Goal: Task Accomplishment & Management: Complete application form

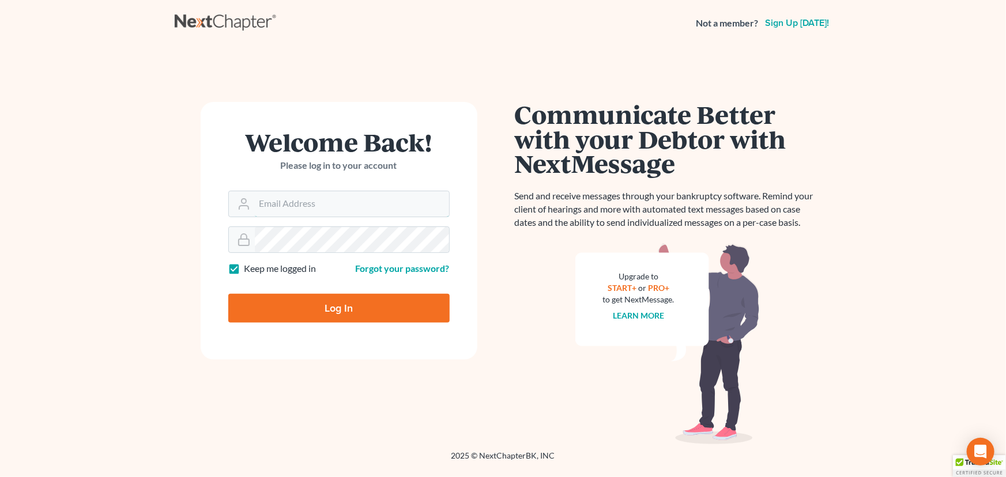
type input "[PERSON_NAME][EMAIL_ADDRESS][DOMAIN_NAME]"
click at [291, 318] on input "Log In" at bounding box center [338, 308] width 221 height 29
type input "Thinking..."
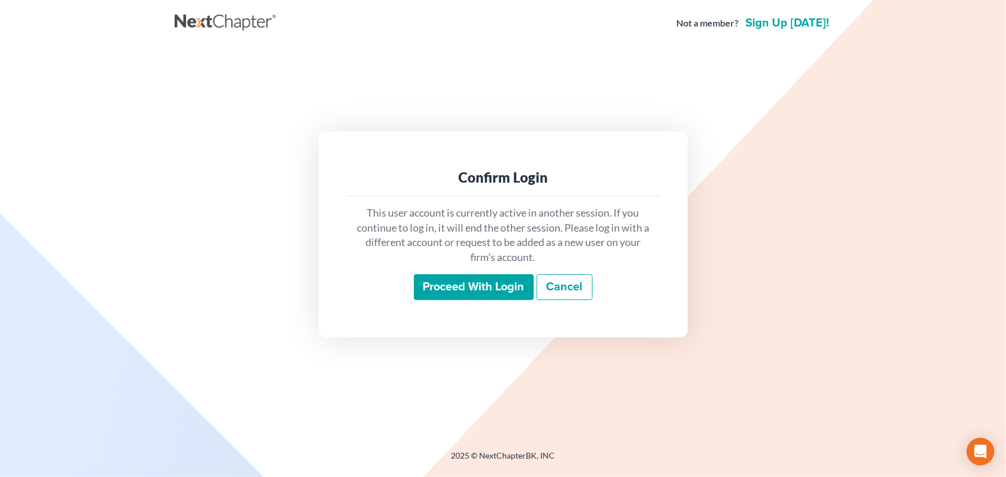
click at [474, 287] on input "Proceed with login" at bounding box center [474, 287] width 120 height 27
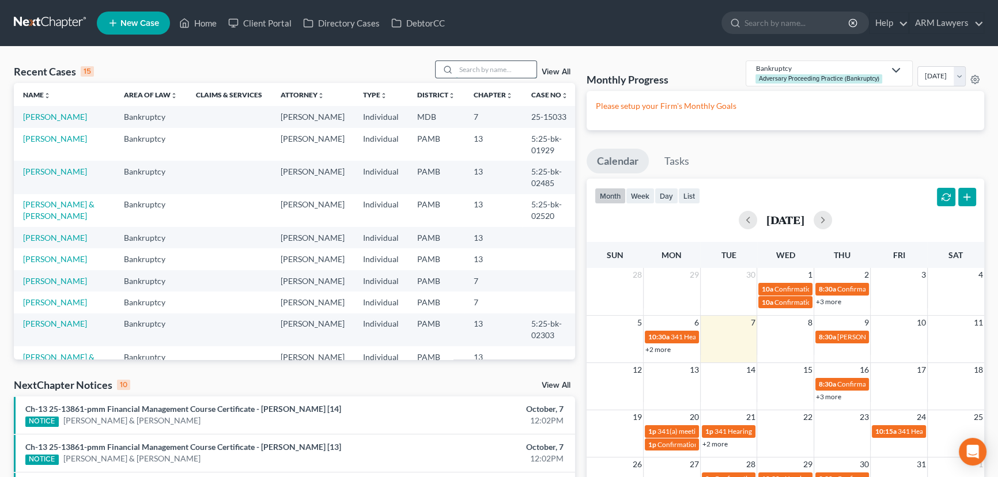
click at [490, 70] on input "search" at bounding box center [496, 69] width 81 height 17
type input "ging"
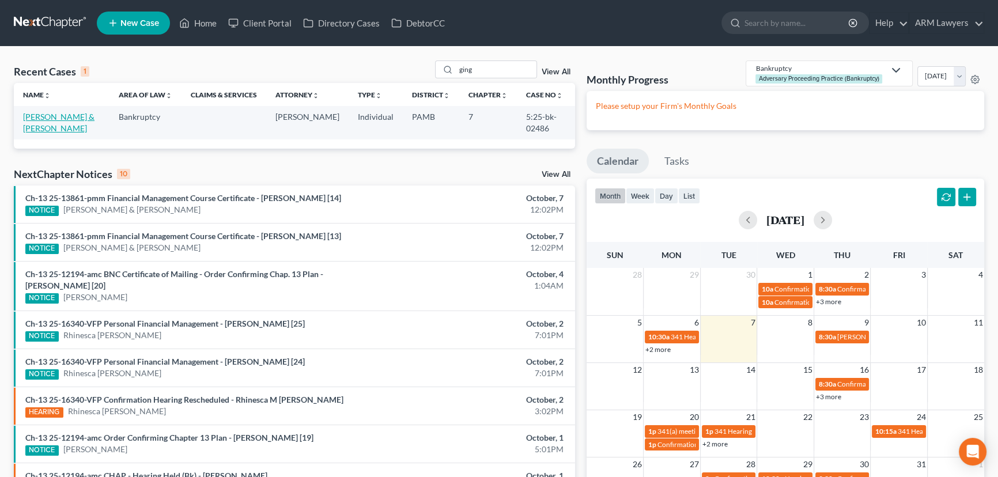
click at [60, 119] on link "Ging, James & Ciralli-Ging, Janine" at bounding box center [58, 122] width 71 height 21
select select "1"
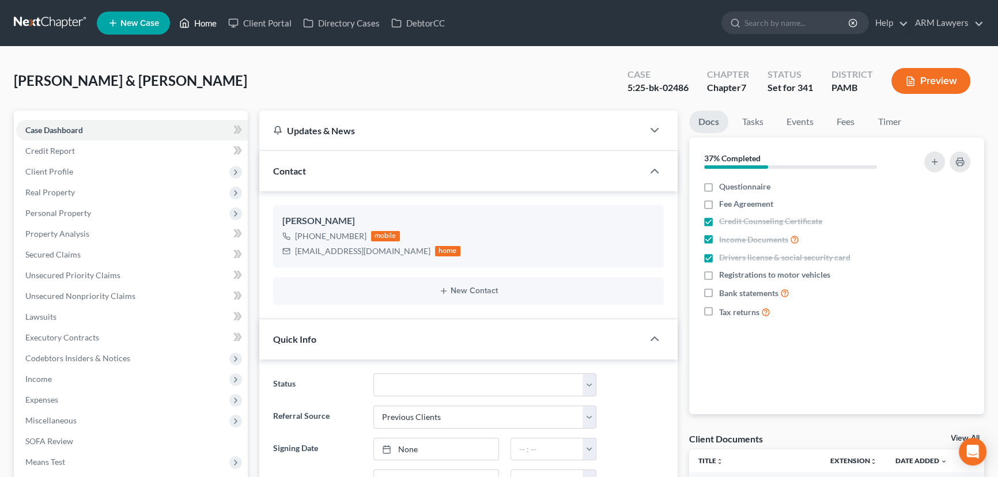
drag, startPoint x: 201, startPoint y: 23, endPoint x: 201, endPoint y: 39, distance: 16.1
click at [201, 23] on link "Home" at bounding box center [198, 23] width 49 height 21
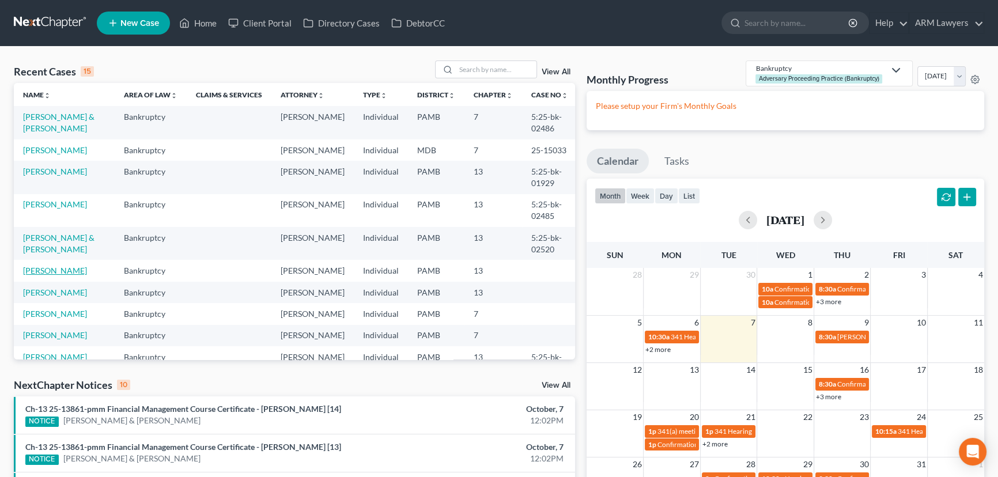
click at [78, 272] on link "Manginelli, Daniel" at bounding box center [55, 271] width 64 height 10
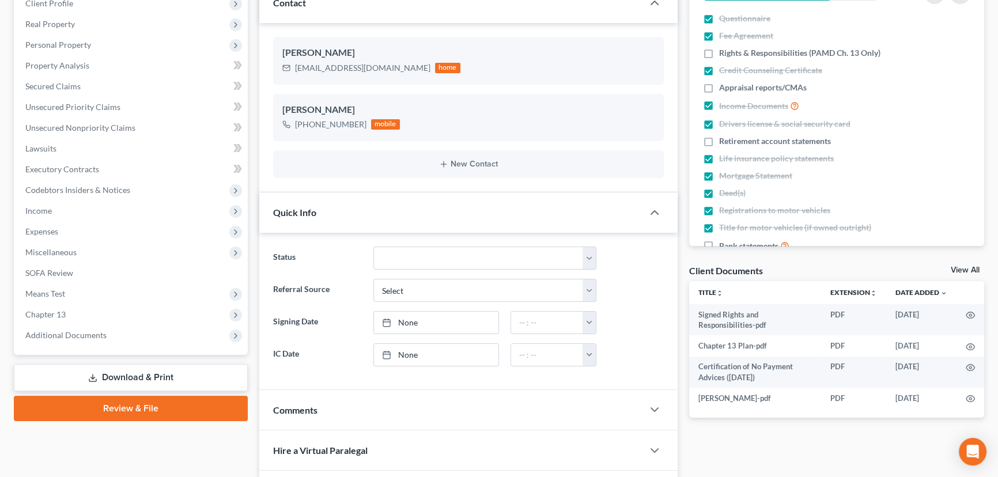
scroll to position [209, 0]
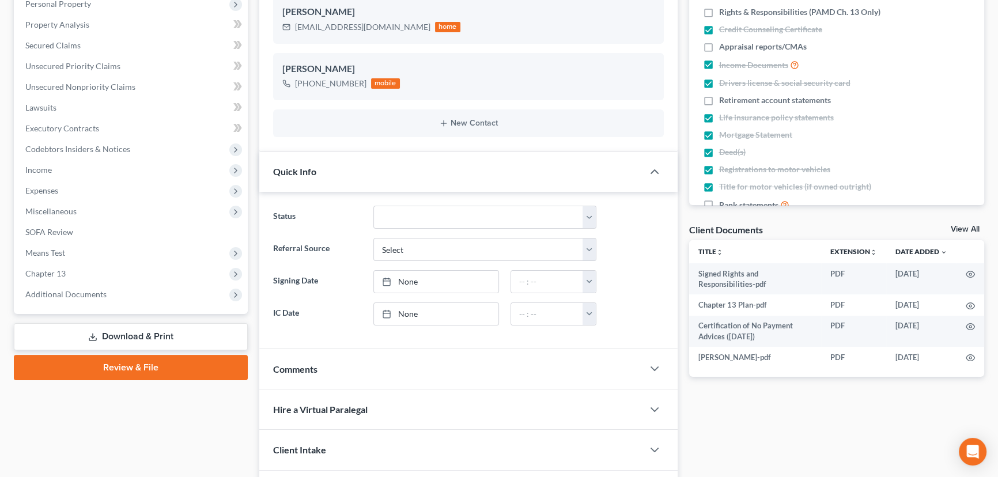
click at [150, 363] on link "Review & File" at bounding box center [131, 367] width 234 height 25
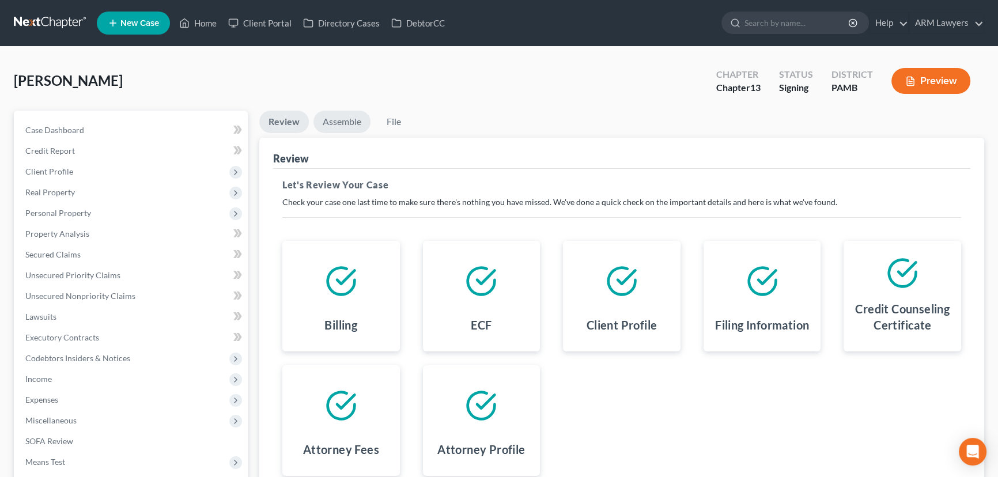
click at [334, 127] on link "Assemble" at bounding box center [342, 122] width 57 height 22
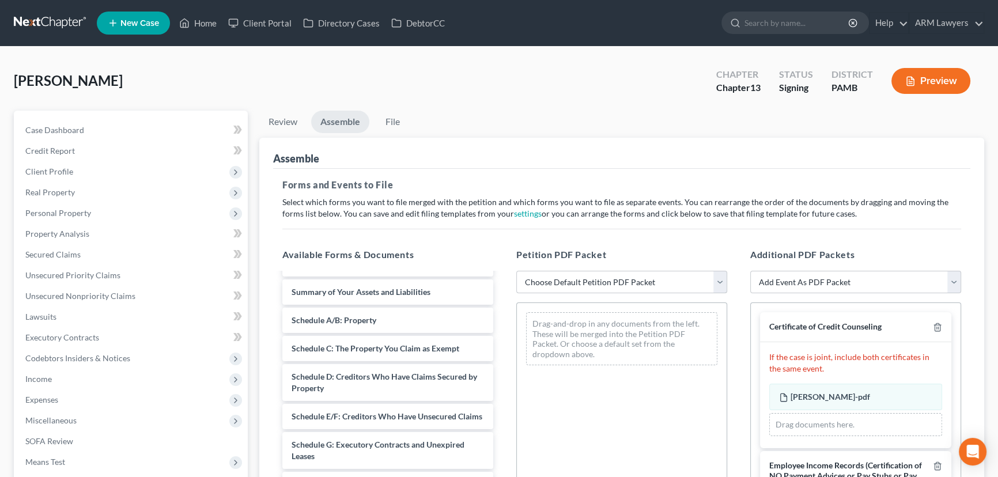
scroll to position [52, 0]
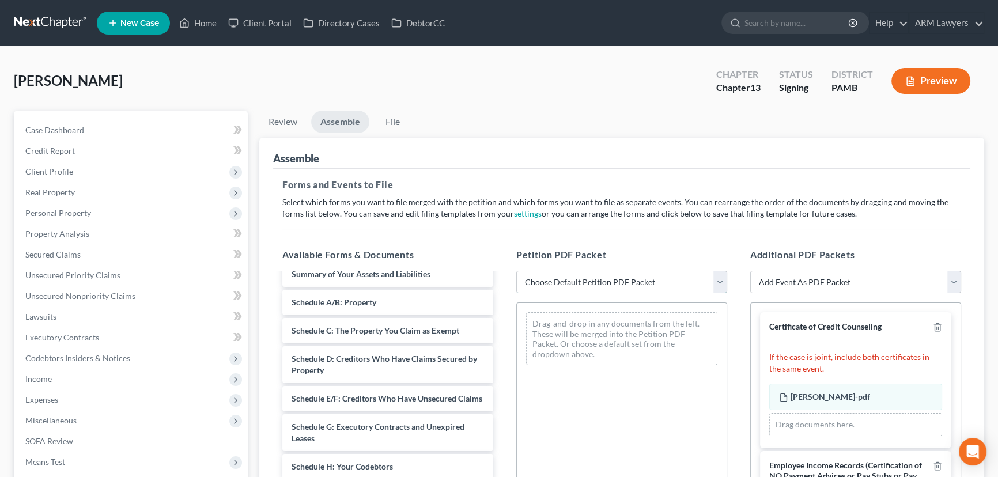
click at [620, 280] on select "Choose Default Petition PDF Packet Emergency Filing (Voluntary Petition and Cre…" at bounding box center [621, 282] width 211 height 23
click at [487, 116] on ul "Review Assemble File" at bounding box center [621, 124] width 725 height 27
click at [589, 284] on select "Choose Default Petition PDF Packet Emergency Filing (Voluntary Petition and Cre…" at bounding box center [621, 282] width 211 height 23
select select "1"
click at [516, 271] on select "Choose Default Petition PDF Packet Emergency Filing (Voluntary Petition and Cre…" at bounding box center [621, 282] width 211 height 23
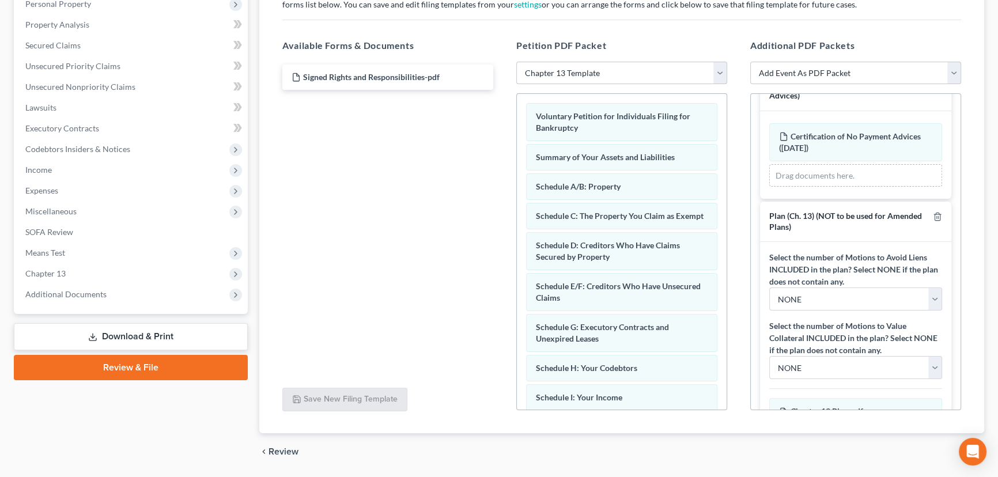
scroll to position [209, 0]
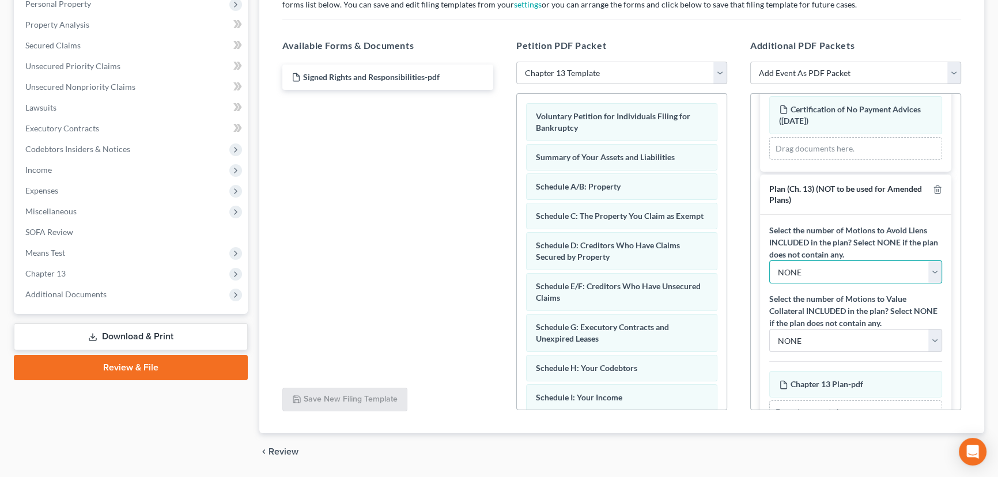
click at [857, 268] on select "NONE 1 2 3 4 5 6 7 8 9" at bounding box center [856, 272] width 173 height 23
click at [770, 261] on select "NONE 1 2 3 4 5 6 7 8 9" at bounding box center [856, 272] width 173 height 23
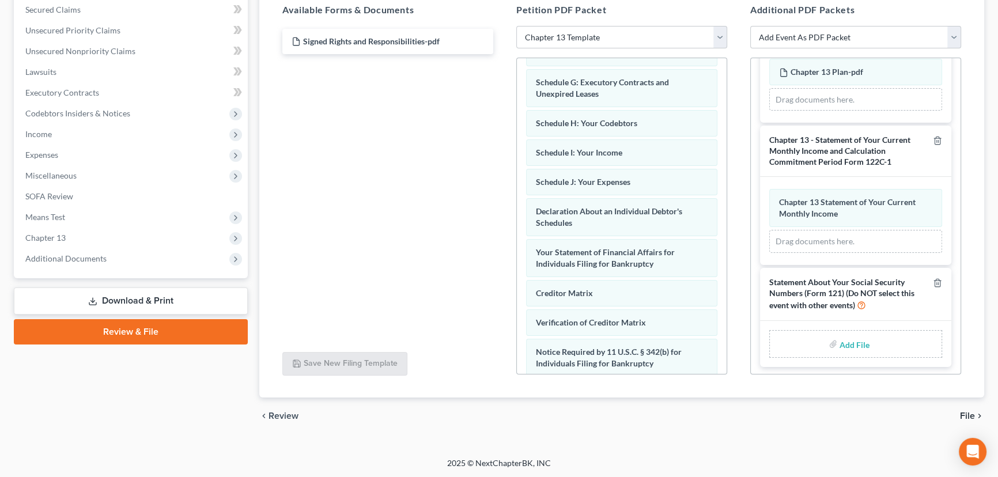
click at [820, 341] on div "Add File" at bounding box center [856, 344] width 173 height 28
click at [843, 339] on input "file" at bounding box center [854, 344] width 28 height 21
type input "C:\fakepath\Signed SSN.pdf"
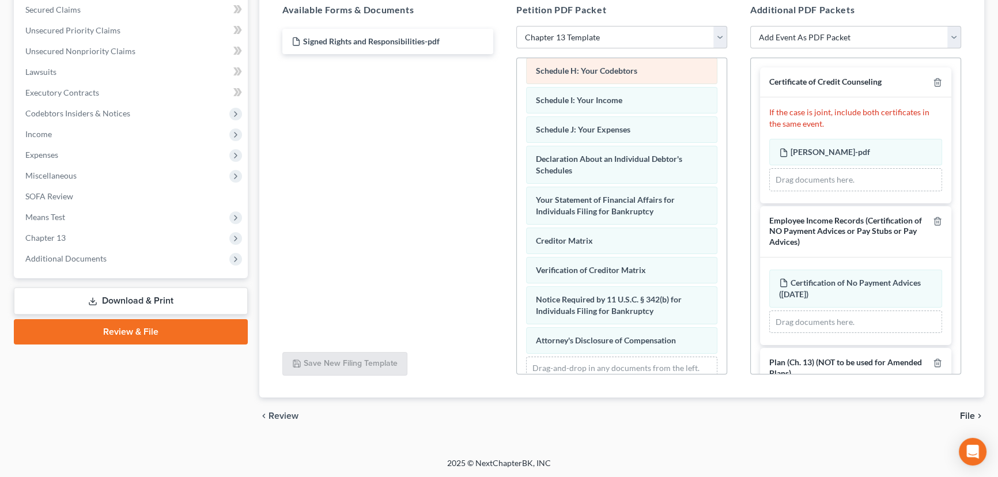
scroll to position [314, 0]
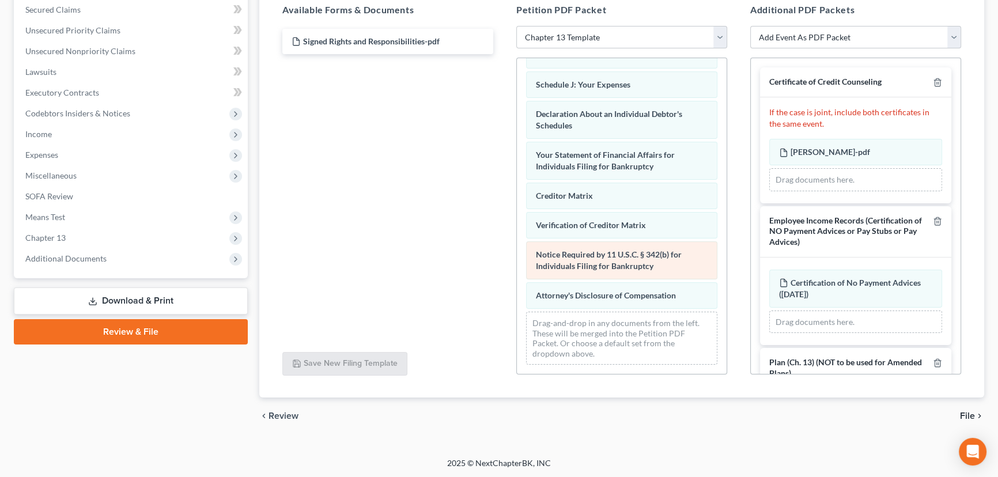
click at [582, 261] on div "Notice Required by 11 U.S.C. § 342(b) for Individuals Filing for Bankruptcy" at bounding box center [621, 261] width 191 height 38
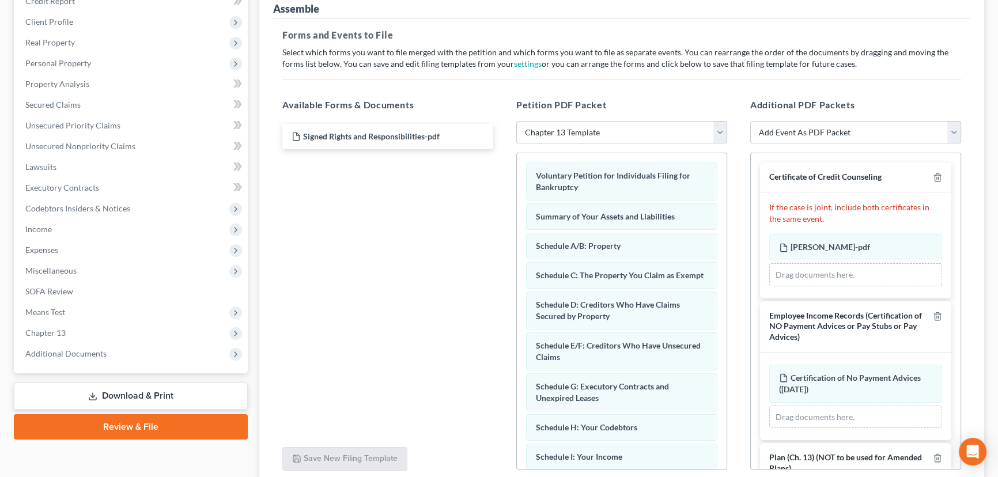
scroll to position [0, 0]
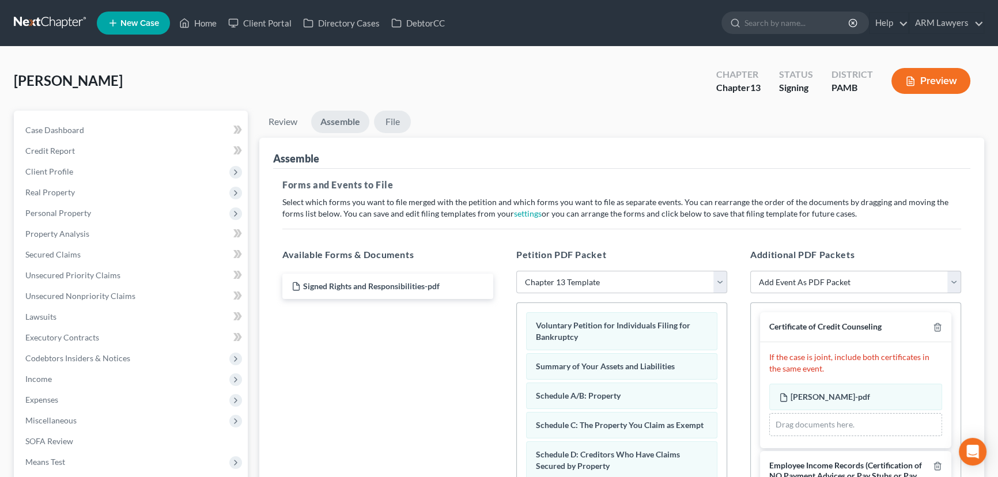
click at [389, 123] on link "File" at bounding box center [392, 122] width 37 height 22
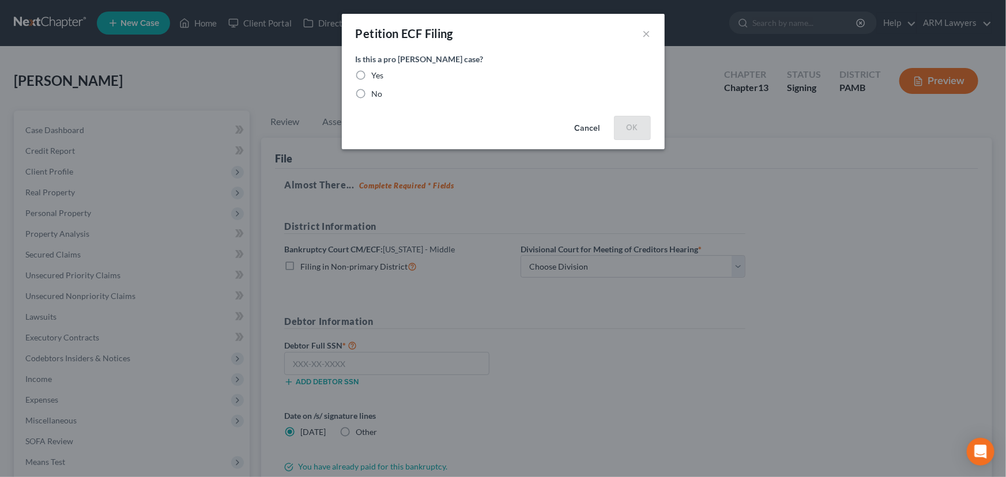
click at [372, 91] on label "No" at bounding box center [377, 94] width 11 height 12
click at [376, 91] on input "No" at bounding box center [379, 91] width 7 height 7
radio input "true"
click at [643, 125] on button "OK" at bounding box center [632, 127] width 37 height 23
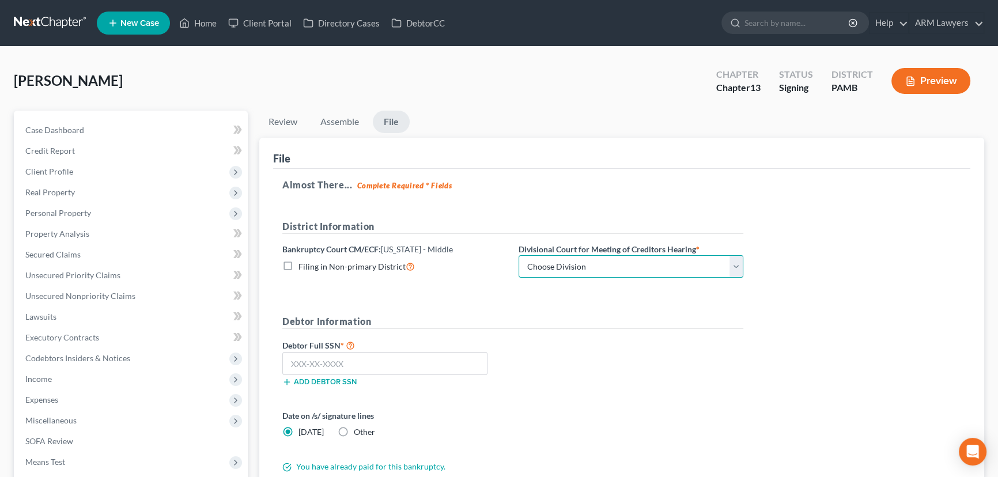
click at [557, 270] on select "Choose Division Harrisburg Wilkes-Barre Williamsport Williamsport/ Wilkes-Barre" at bounding box center [631, 266] width 225 height 23
click at [571, 273] on select "Choose Division Harrisburg Wilkes-Barre Williamsport Williamsport/ Wilkes-Barre" at bounding box center [631, 266] width 225 height 23
click at [573, 274] on select "Choose Division Harrisburg Wilkes-Barre Williamsport Williamsport/ Wilkes-Barre" at bounding box center [631, 266] width 225 height 23
select select "1"
click at [519, 255] on select "Choose Division Harrisburg Wilkes-Barre Williamsport Williamsport/ Wilkes-Barre" at bounding box center [631, 266] width 225 height 23
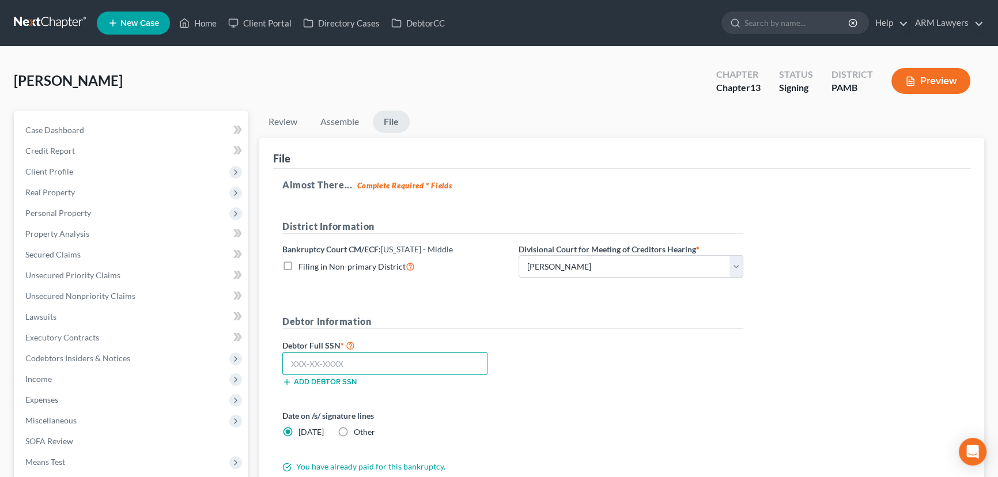
click at [322, 360] on input "text" at bounding box center [384, 363] width 205 height 23
drag, startPoint x: 838, startPoint y: 198, endPoint x: 830, endPoint y: 201, distance: 8.0
click at [836, 198] on div "Almost There... Complete Required * Fields District Information Bankruptcy Cour…" at bounding box center [621, 328] width 697 height 318
click at [353, 363] on input "text" at bounding box center [384, 363] width 205 height 23
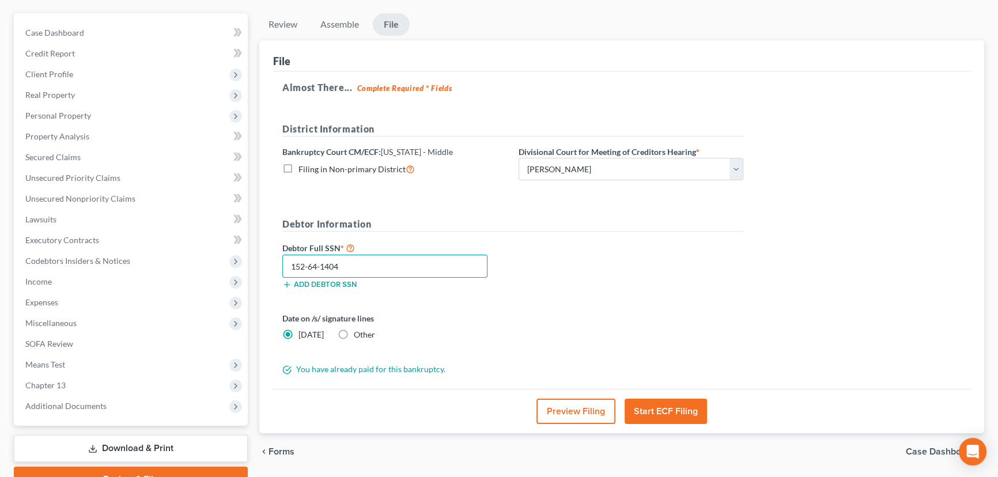
scroll to position [154, 0]
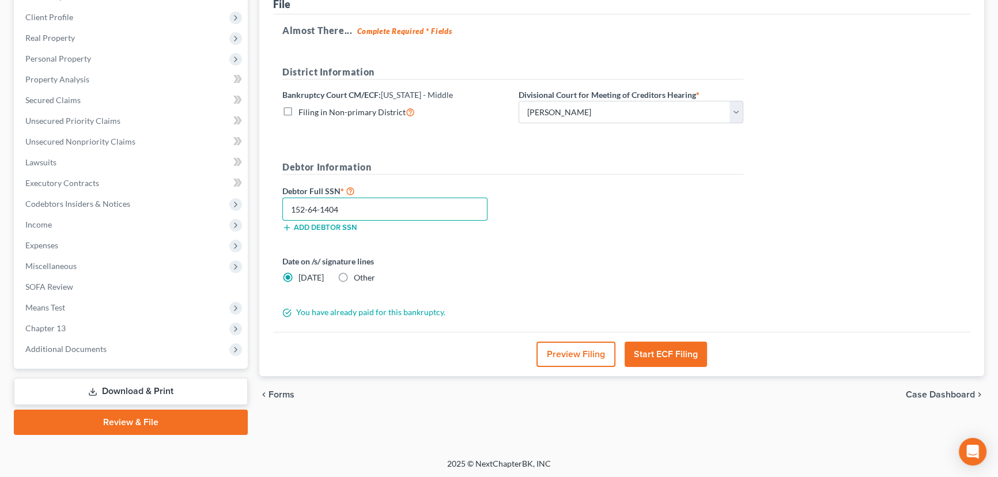
type input "152-64-1404"
click at [354, 276] on label "Other" at bounding box center [364, 278] width 21 height 12
click at [359, 276] on input "Other" at bounding box center [362, 275] width 7 height 7
radio input "true"
radio input "false"
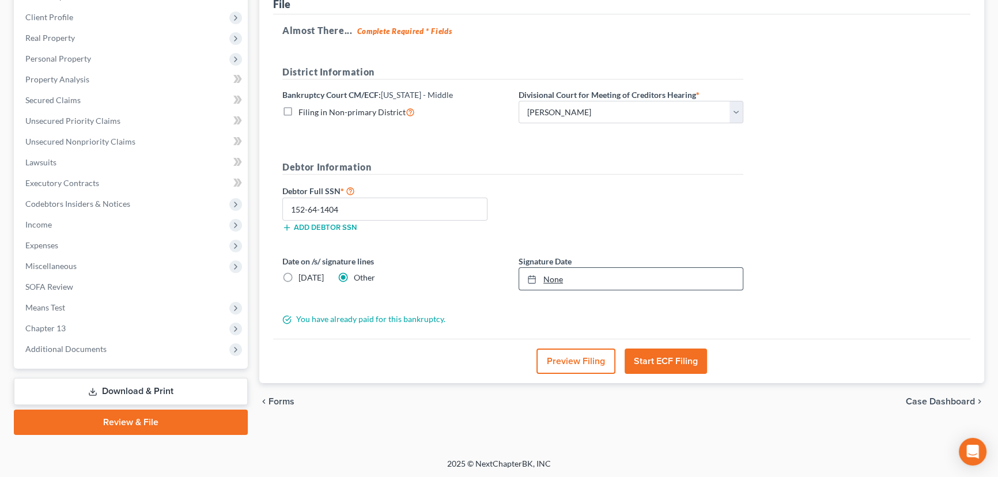
type input "10/7/2025"
click at [548, 276] on link "None" at bounding box center [631, 279] width 224 height 22
click at [677, 363] on button "Start ECF Filing" at bounding box center [666, 361] width 82 height 25
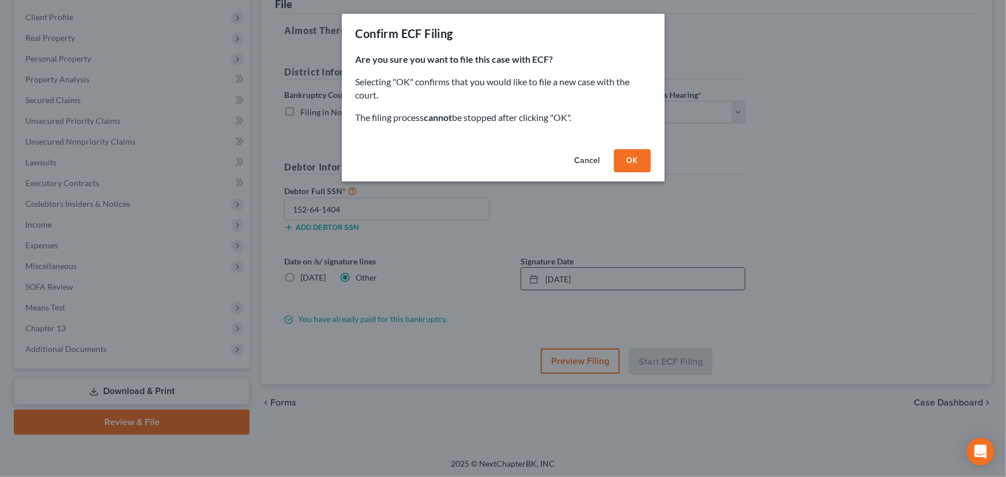
click at [640, 162] on button "OK" at bounding box center [632, 160] width 37 height 23
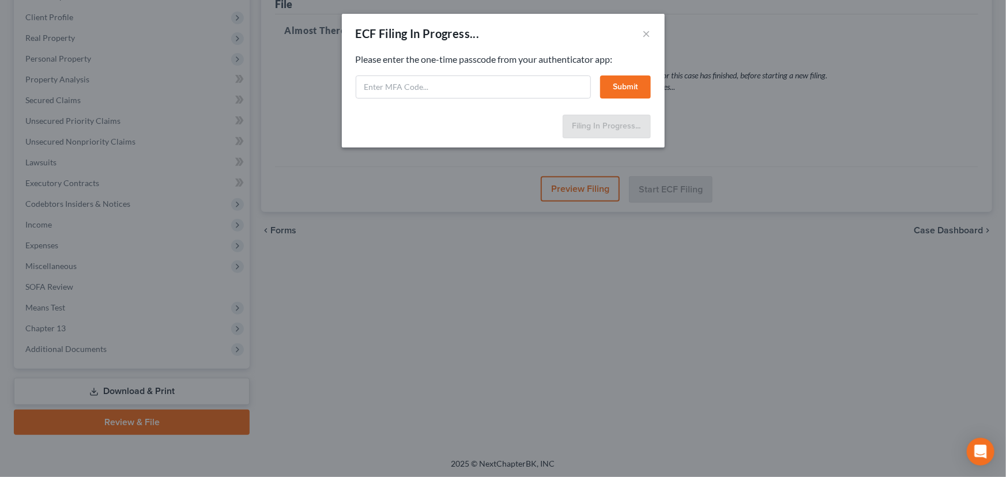
select select "1"
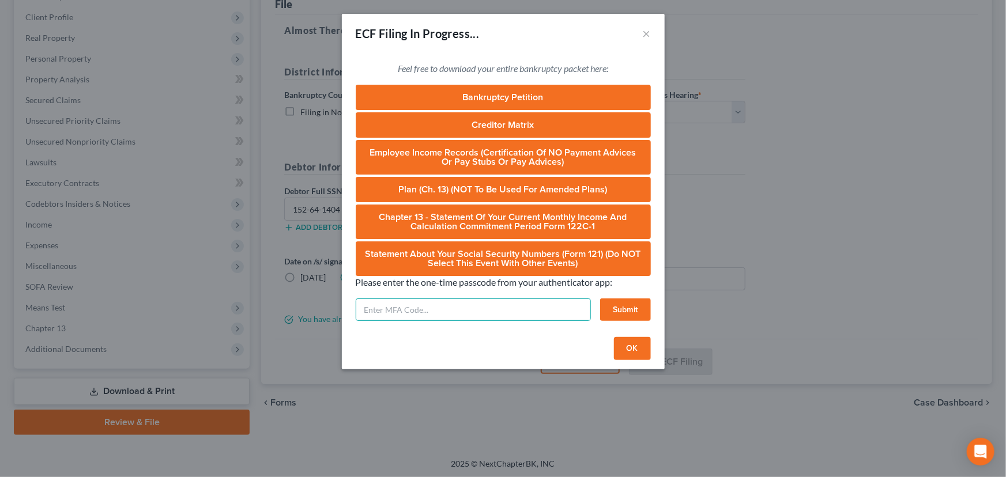
click at [424, 315] on input "text" at bounding box center [473, 310] width 235 height 23
click at [460, 312] on input "text" at bounding box center [473, 310] width 235 height 23
type input "128467"
click at [623, 316] on button "Submit" at bounding box center [625, 310] width 51 height 23
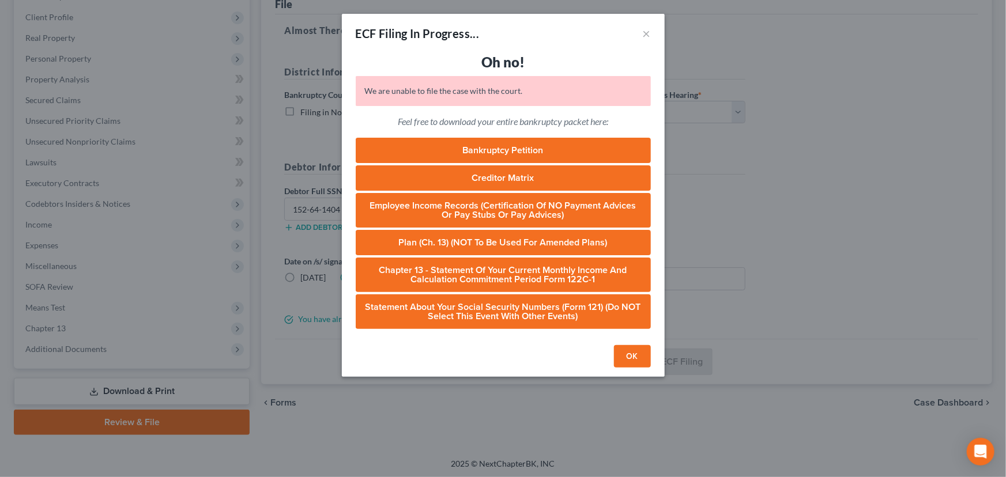
click at [630, 355] on button "OK" at bounding box center [632, 356] width 37 height 23
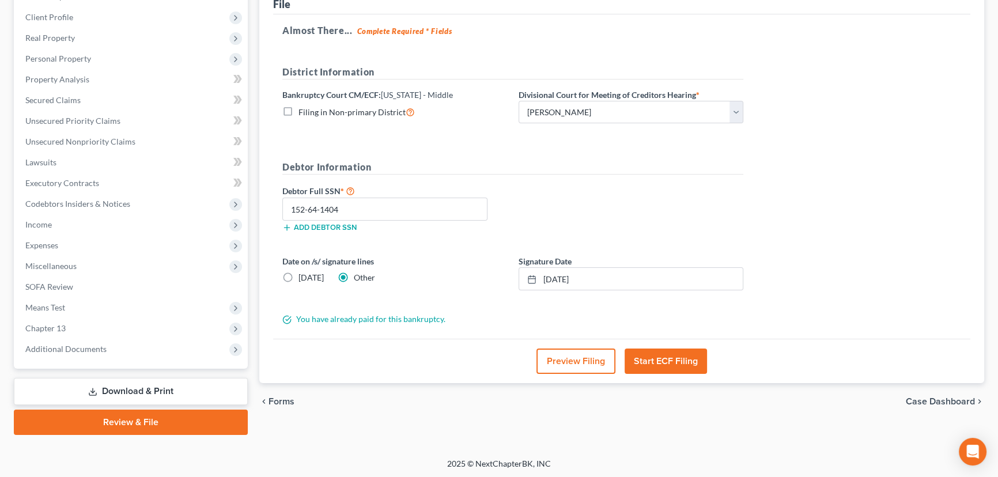
click at [676, 360] on button "Start ECF Filing" at bounding box center [666, 361] width 82 height 25
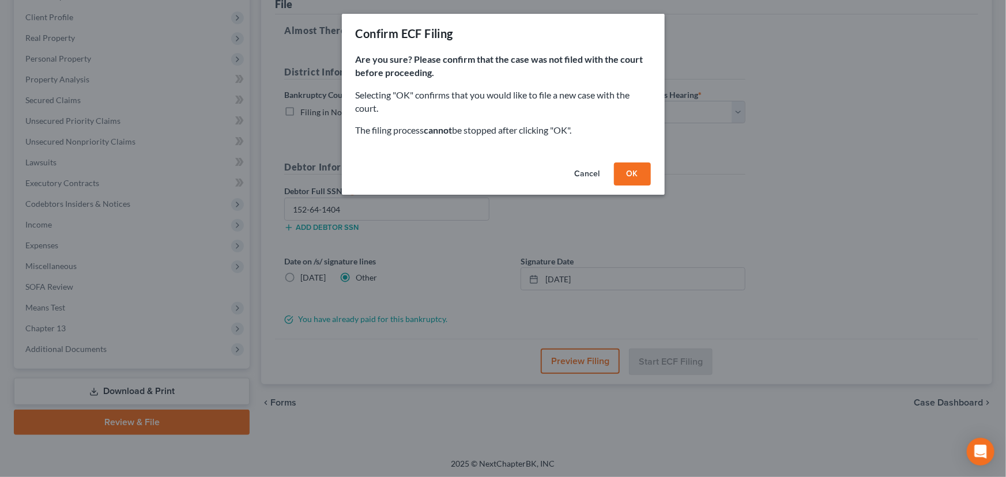
click at [636, 178] on button "OK" at bounding box center [632, 174] width 37 height 23
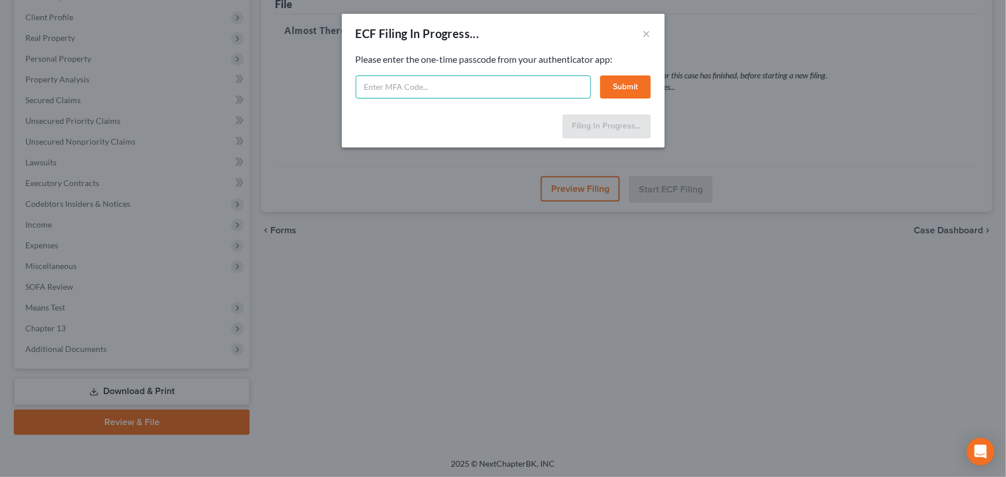
click at [440, 95] on input "text" at bounding box center [473, 87] width 235 height 23
type input "758535"
click at [628, 87] on button "Submit" at bounding box center [625, 87] width 51 height 23
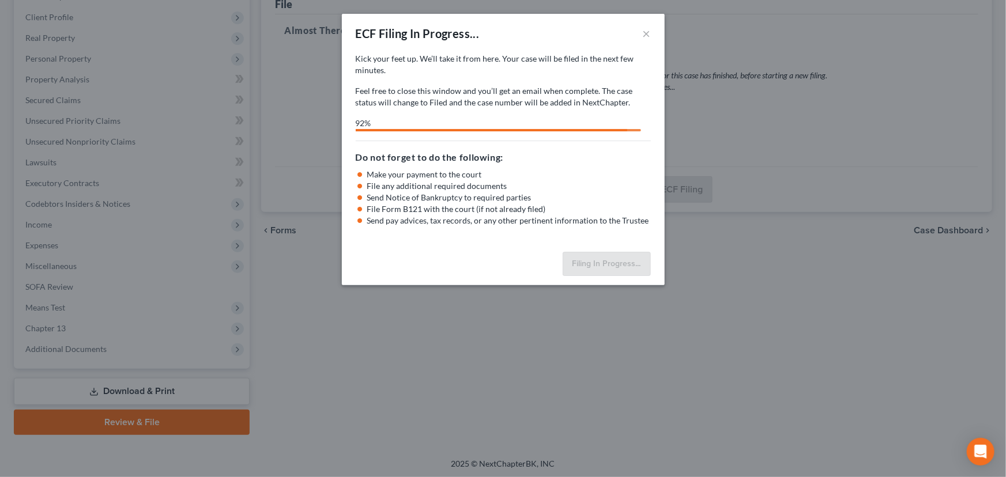
select select "1"
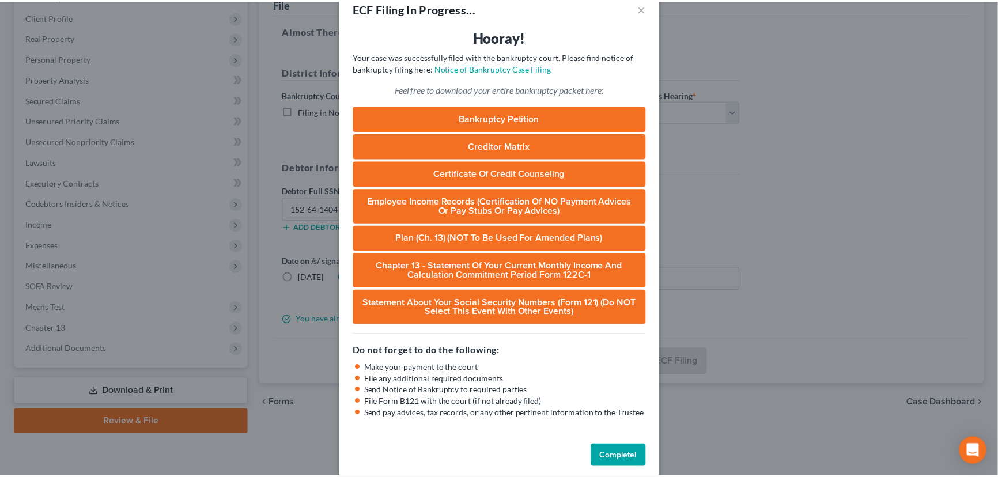
scroll to position [39, 0]
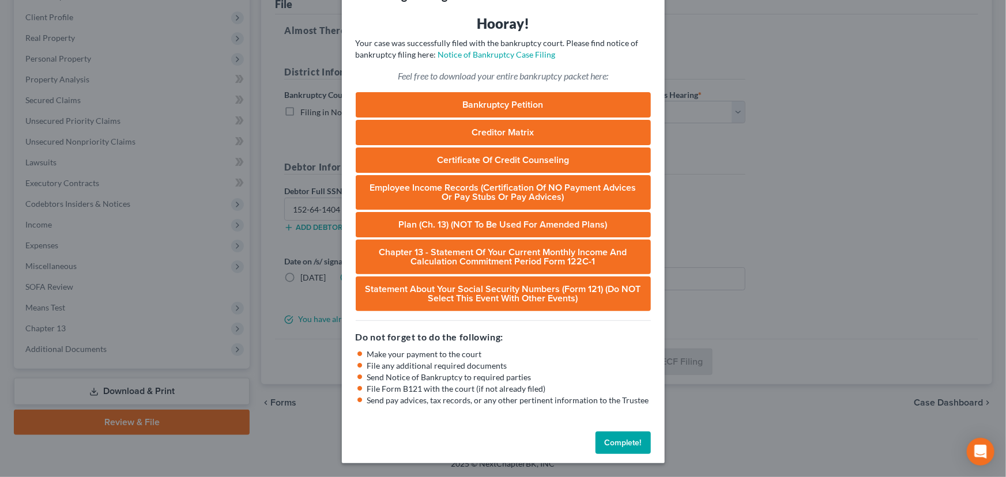
click at [620, 447] on button "Complete!" at bounding box center [622, 443] width 55 height 23
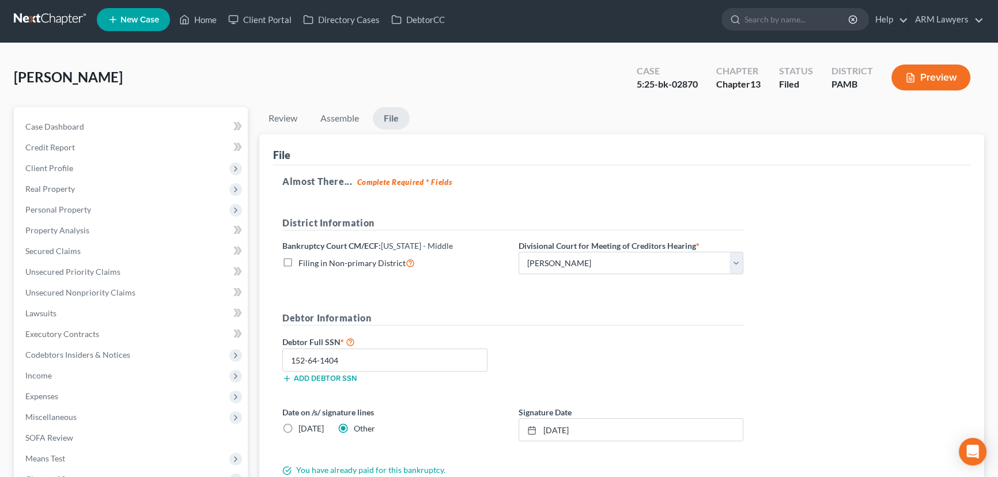
scroll to position [0, 0]
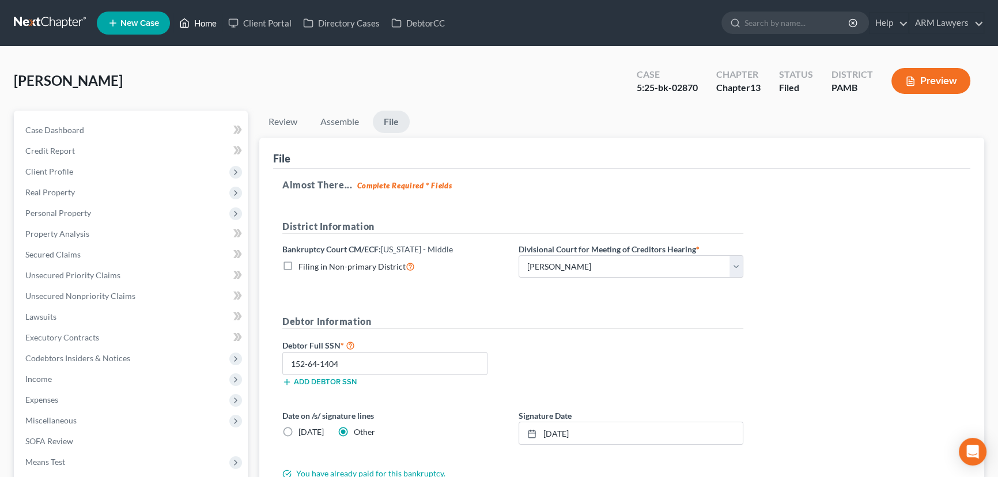
click at [208, 18] on link "Home" at bounding box center [198, 23] width 49 height 21
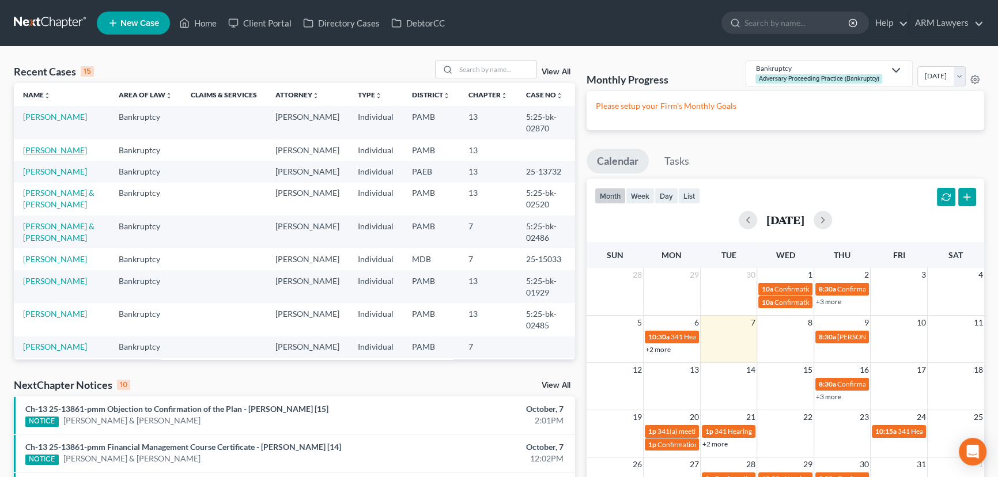
click at [56, 151] on link "Stoeckel, Shan" at bounding box center [55, 150] width 64 height 10
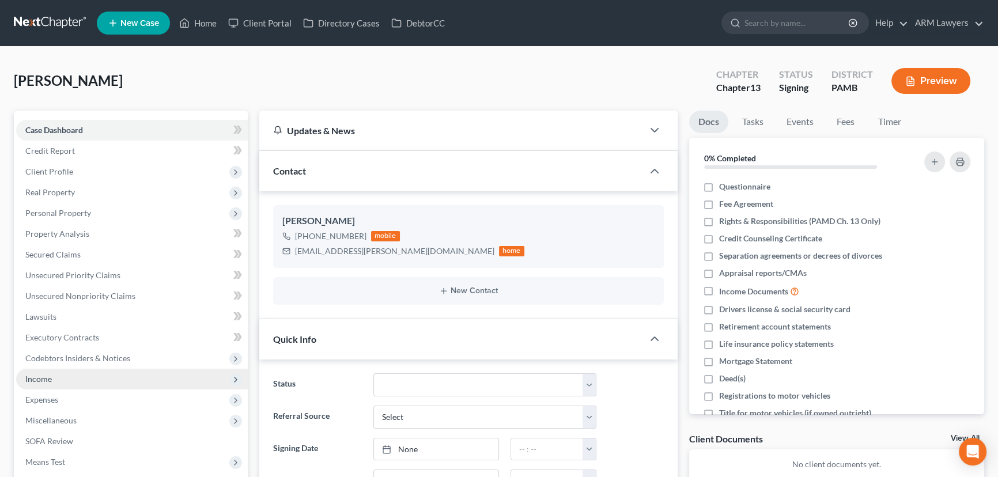
click at [110, 383] on span "Income" at bounding box center [132, 379] width 232 height 21
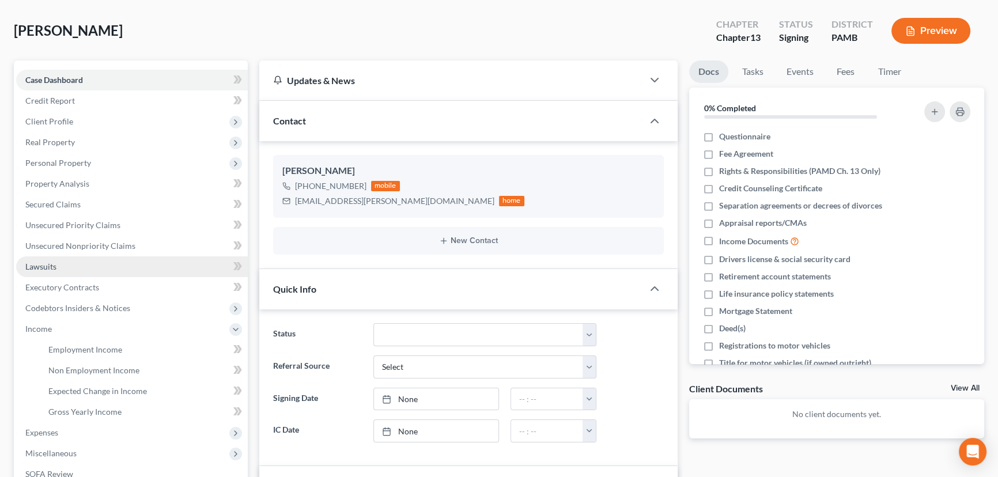
scroll to position [157, 0]
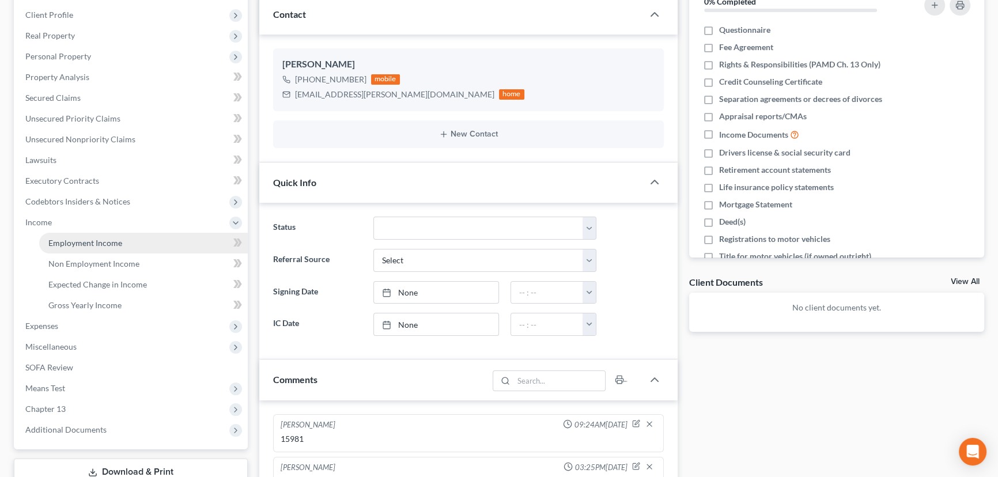
click at [127, 238] on link "Employment Income" at bounding box center [143, 243] width 209 height 21
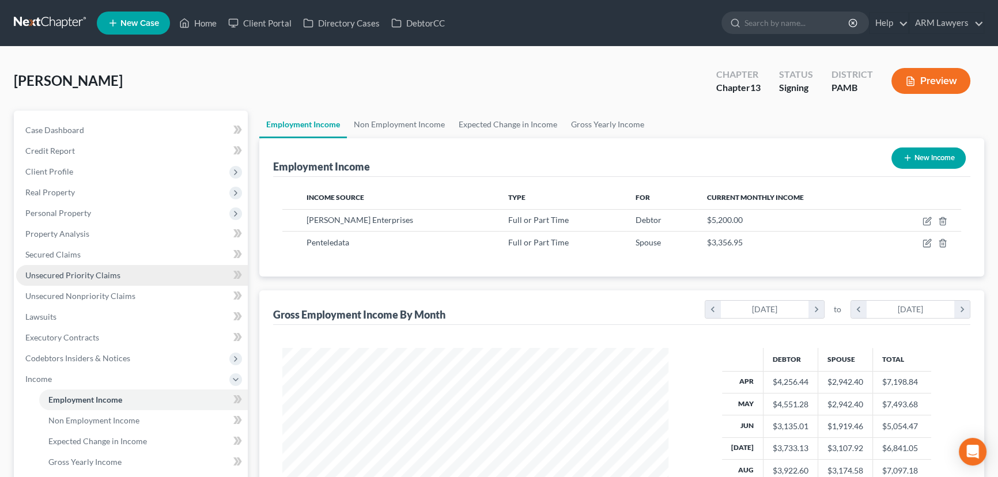
click at [85, 276] on span "Unsecured Priority Claims" at bounding box center [72, 275] width 95 height 10
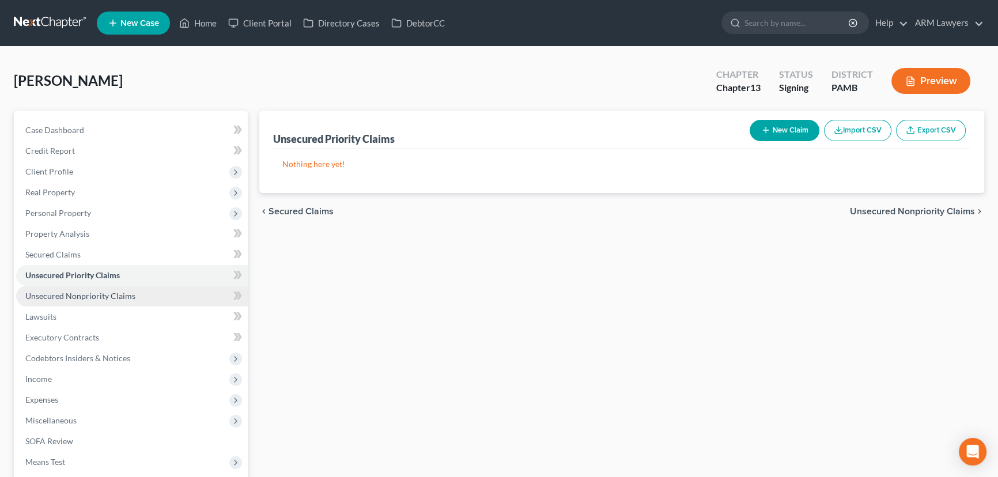
click at [108, 296] on span "Unsecured Nonpriority Claims" at bounding box center [80, 296] width 110 height 10
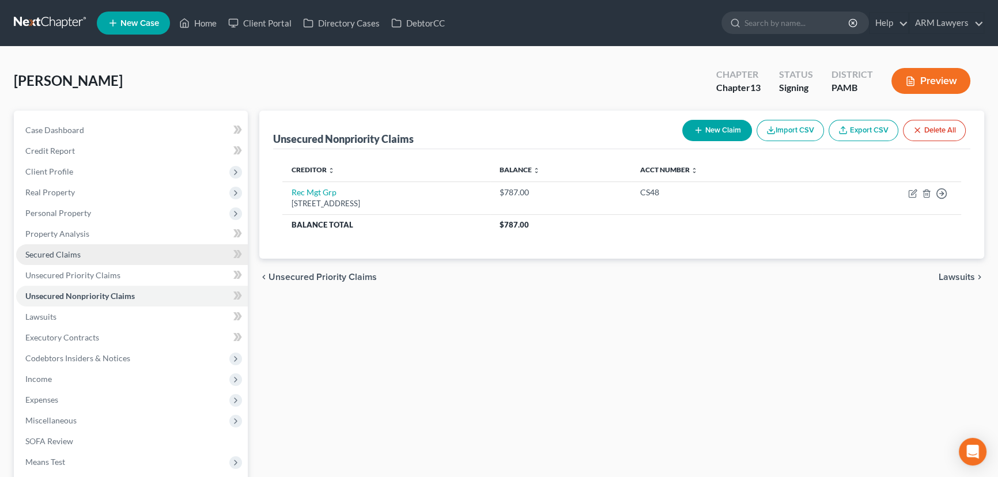
click at [115, 253] on link "Secured Claims" at bounding box center [132, 254] width 232 height 21
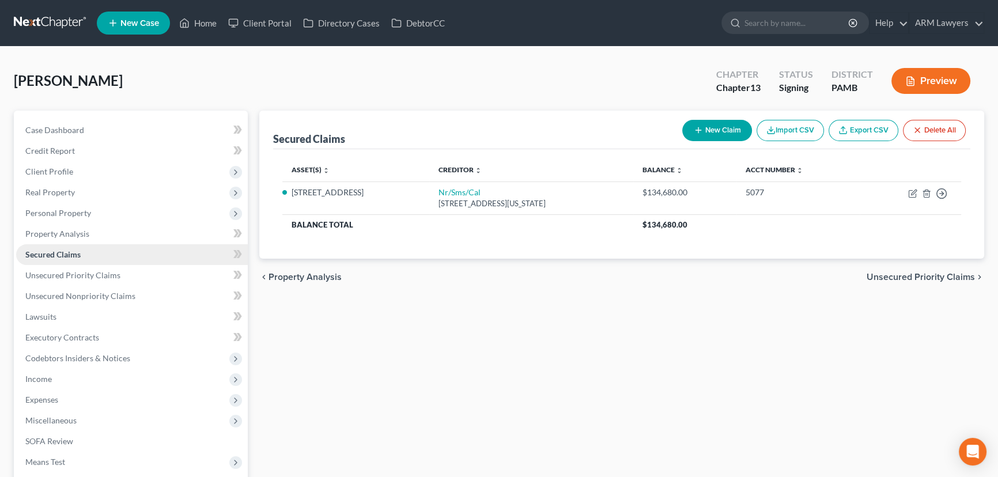
click at [69, 256] on span "Secured Claims" at bounding box center [52, 255] width 55 height 10
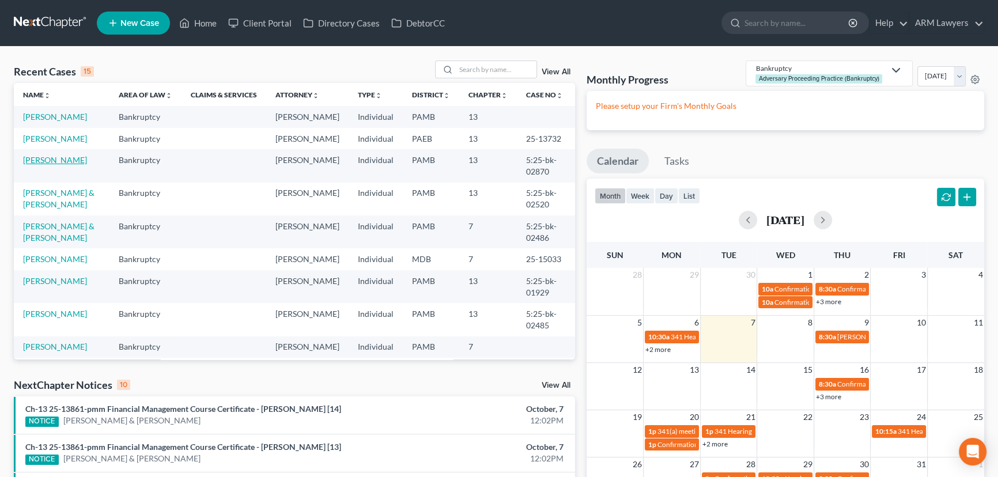
click at [69, 160] on link "Manginelli, Daniel" at bounding box center [55, 160] width 64 height 10
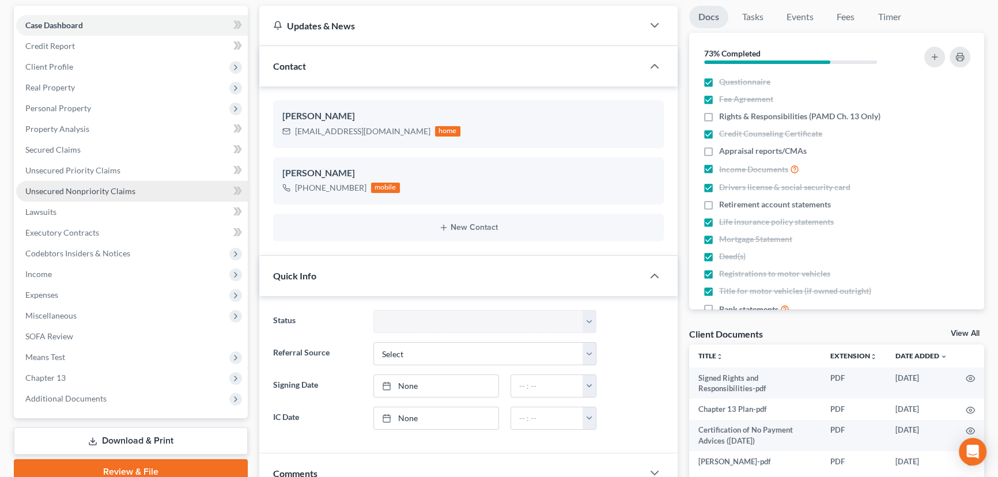
scroll to position [104, 0]
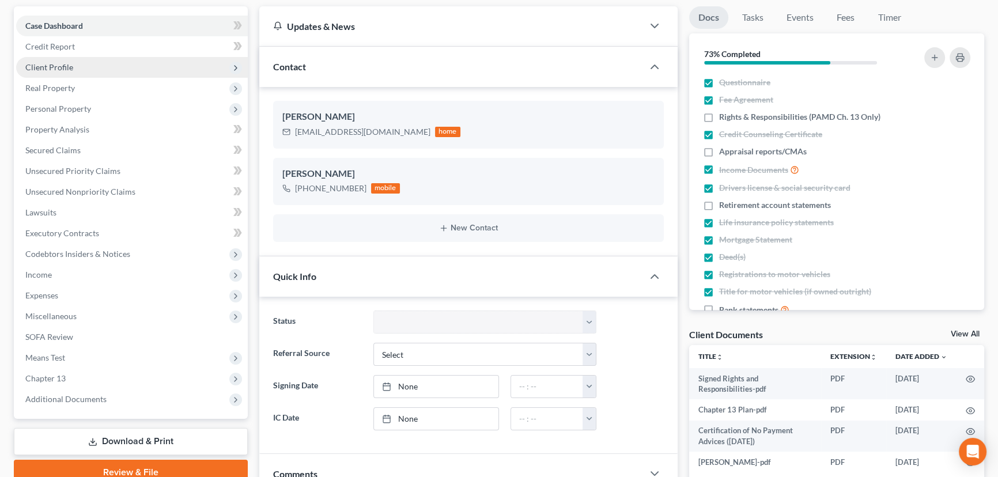
click at [89, 63] on span "Client Profile" at bounding box center [132, 67] width 232 height 21
